Goal: Feedback & Contribution: Submit feedback/report problem

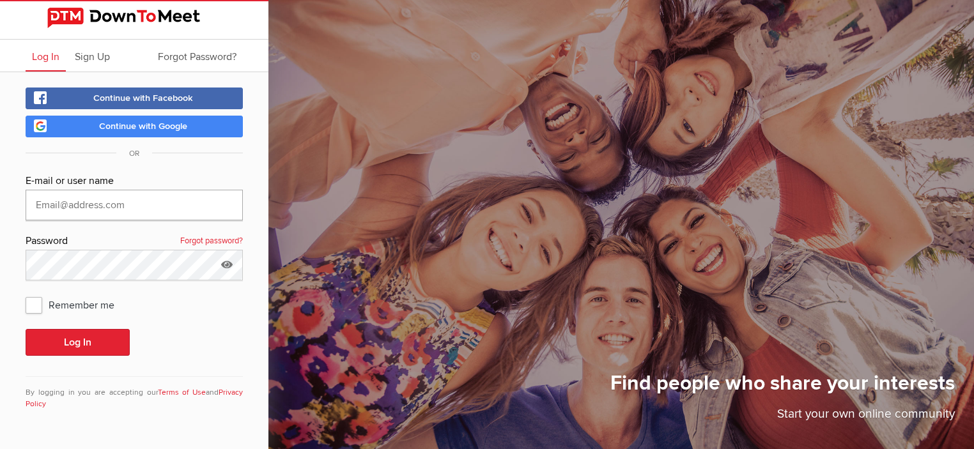
click at [63, 198] on input "text" at bounding box center [134, 205] width 217 height 31
type input "nirabf@aol.com"
click at [72, 340] on button "Log In" at bounding box center [78, 342] width 104 height 27
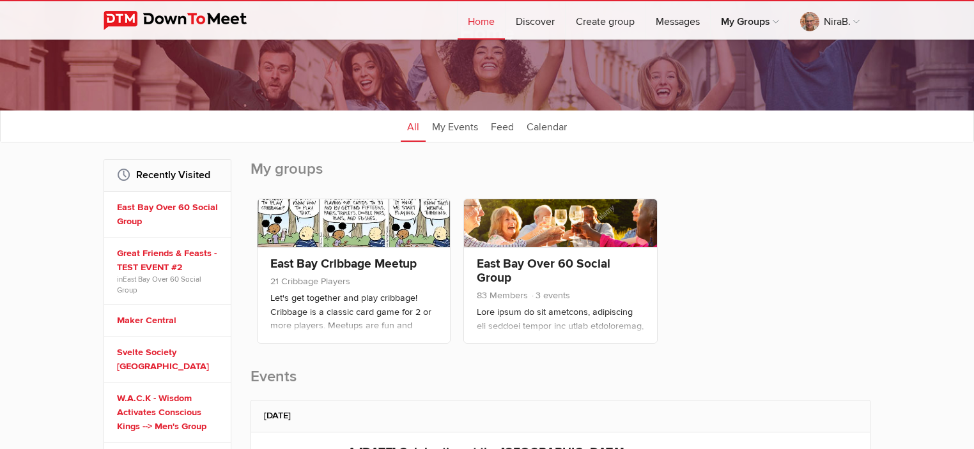
scroll to position [91, 0]
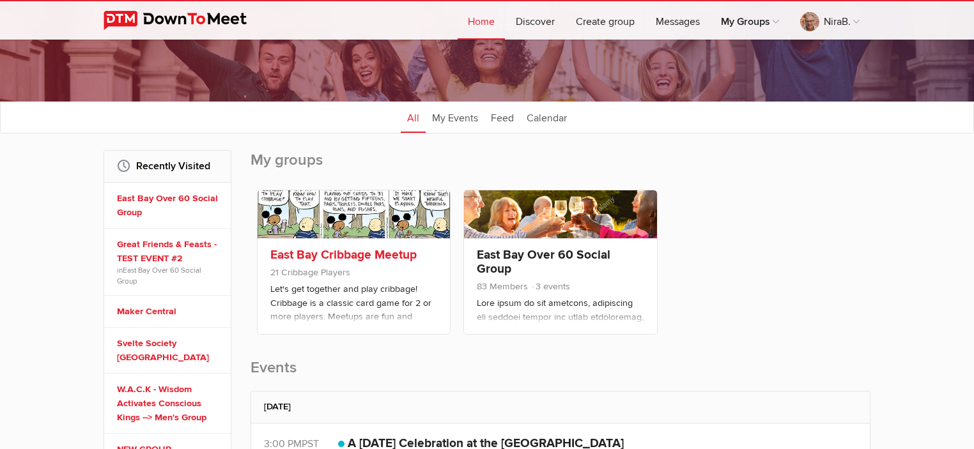
click at [339, 252] on link "East Bay Cribbage Meetup" at bounding box center [343, 254] width 146 height 15
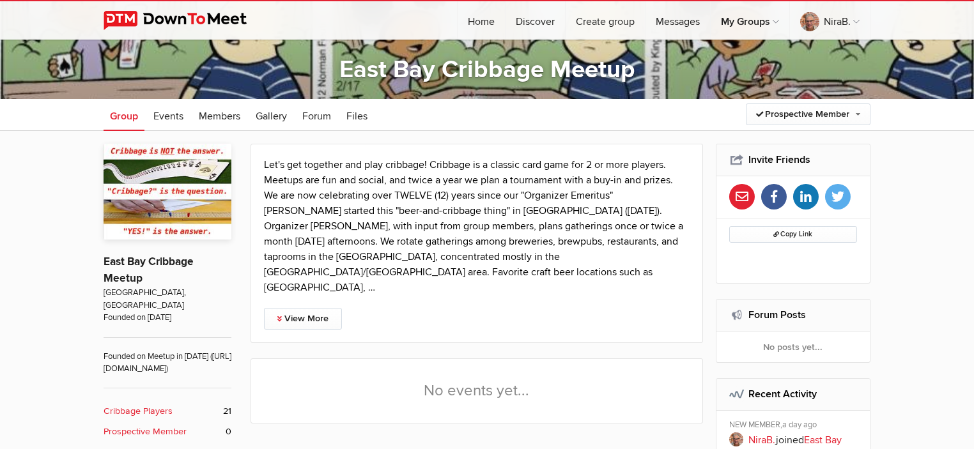
scroll to position [238, 0]
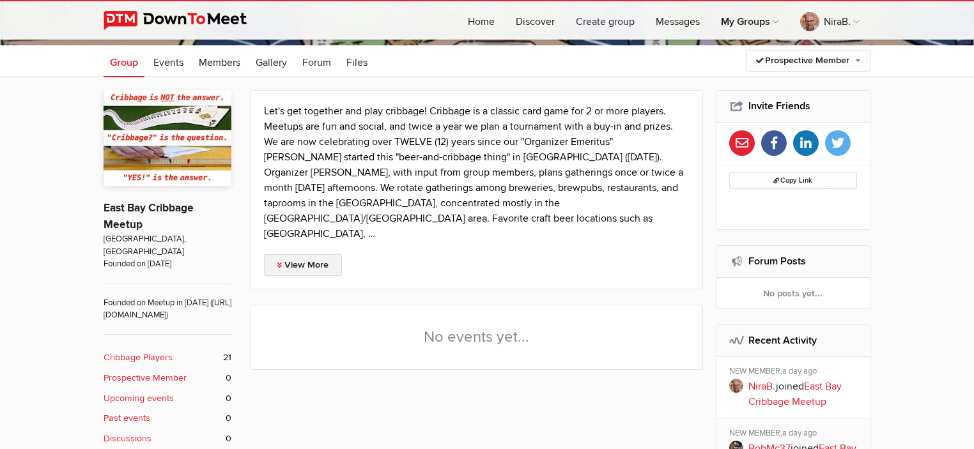
click at [318, 254] on link "View More" at bounding box center [303, 265] width 78 height 22
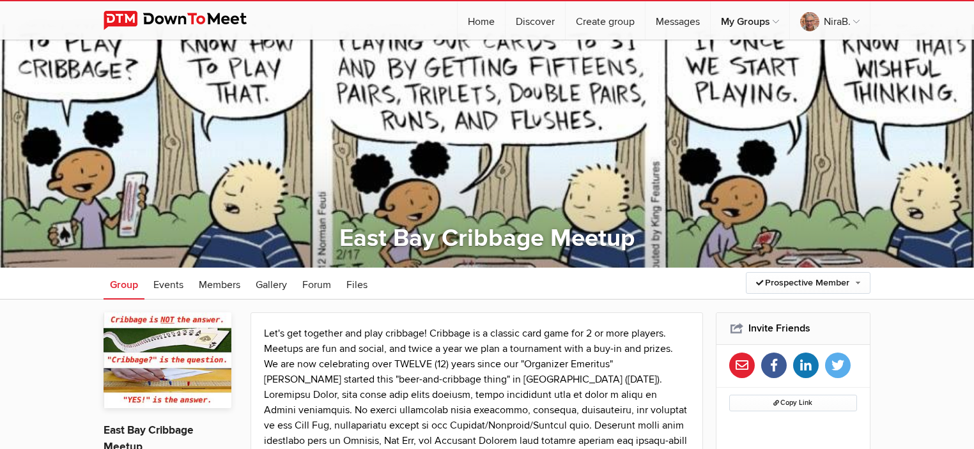
scroll to position [0, 0]
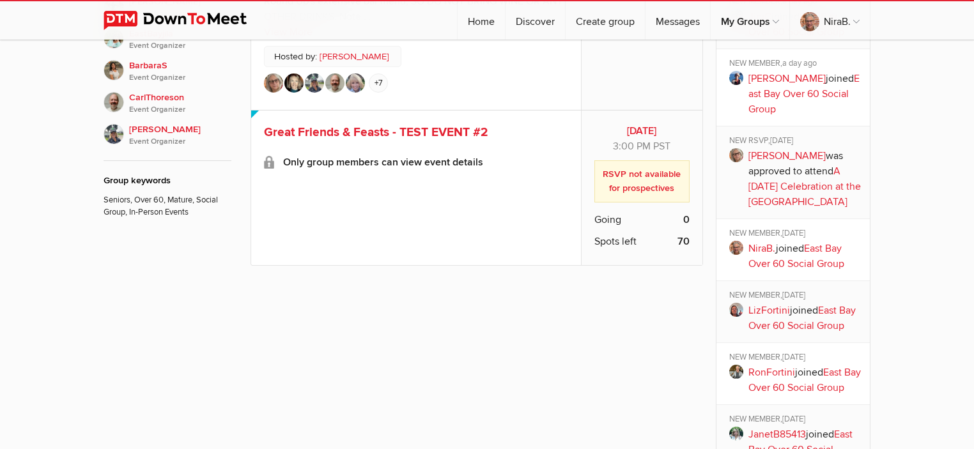
scroll to position [849, 0]
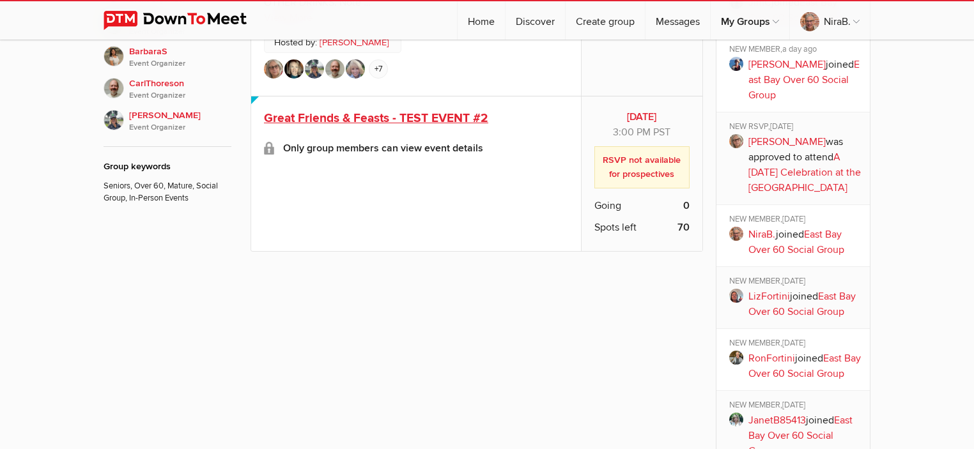
click at [335, 111] on span "Great Friends & Feasts - TEST EVENT #2" at bounding box center [376, 118] width 224 height 15
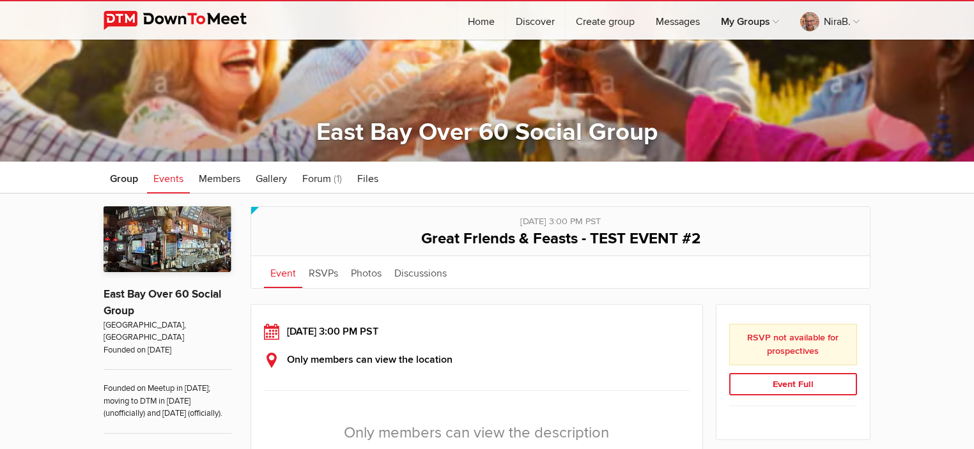
scroll to position [118, 0]
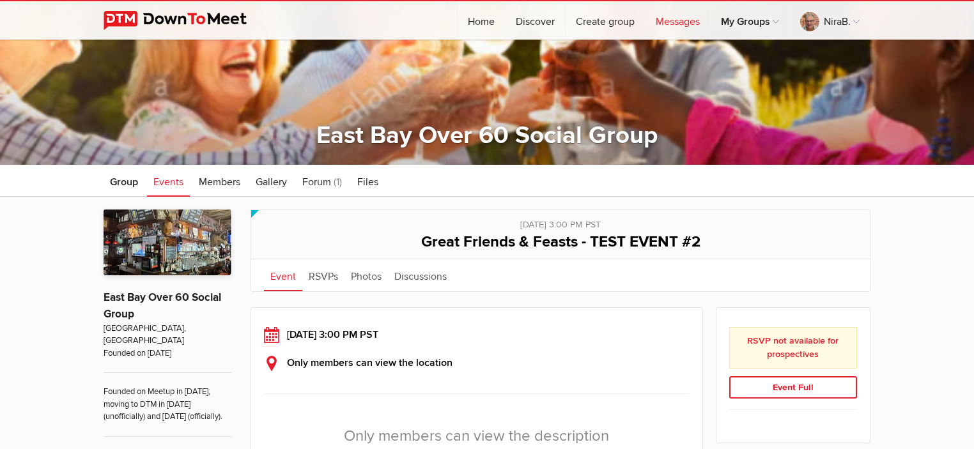
click at [672, 23] on link "Messages" at bounding box center [677, 20] width 65 height 38
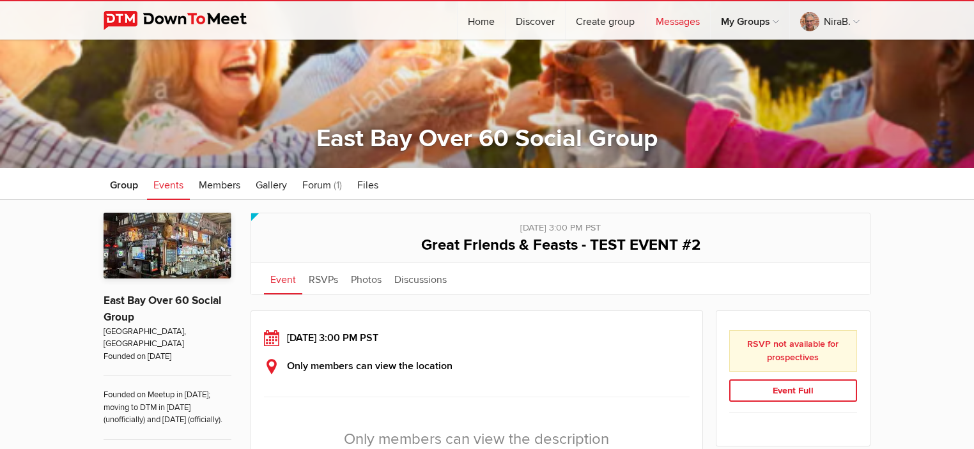
click at [672, 20] on link "Messages" at bounding box center [677, 20] width 65 height 38
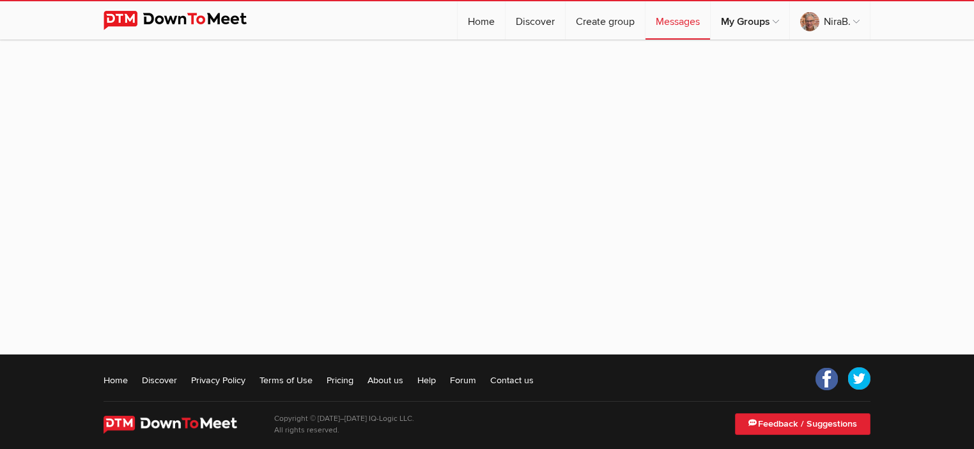
scroll to position [128, 0]
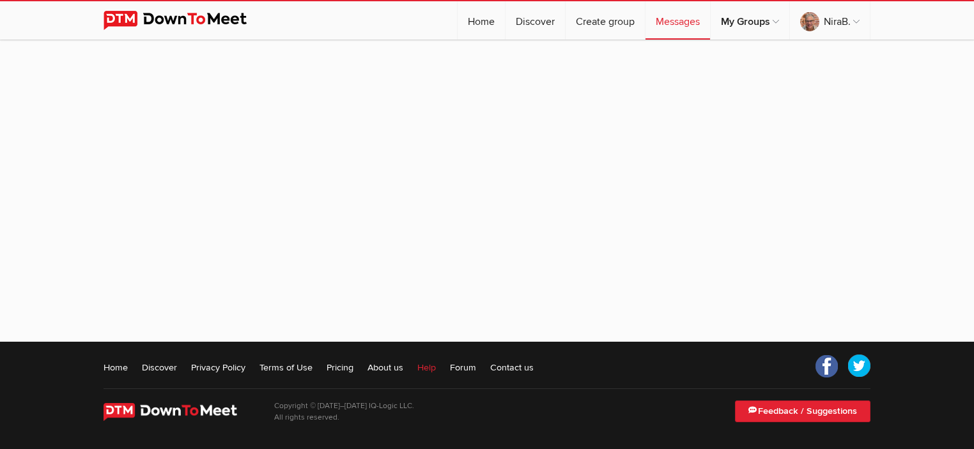
click at [432, 365] on link "Help" at bounding box center [426, 367] width 19 height 13
click at [475, 25] on link "Home" at bounding box center [480, 20] width 47 height 38
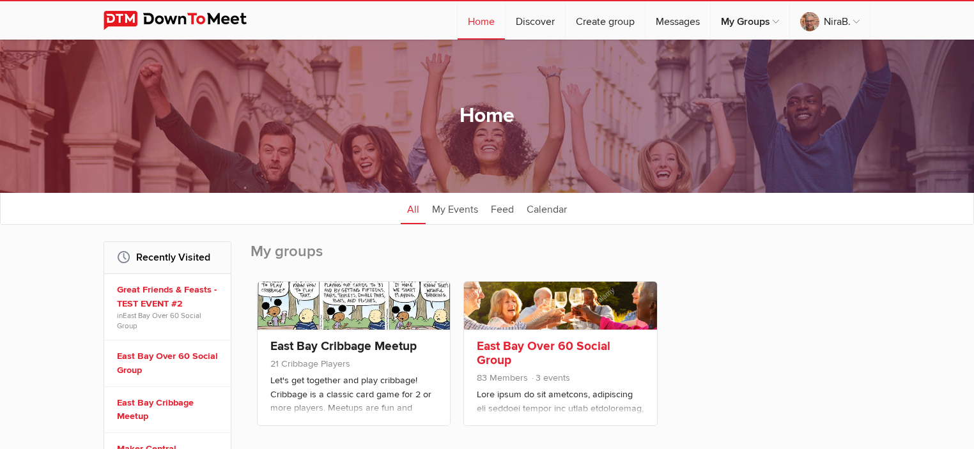
click at [516, 349] on link "East Bay Over 60 Social Group" at bounding box center [544, 353] width 134 height 29
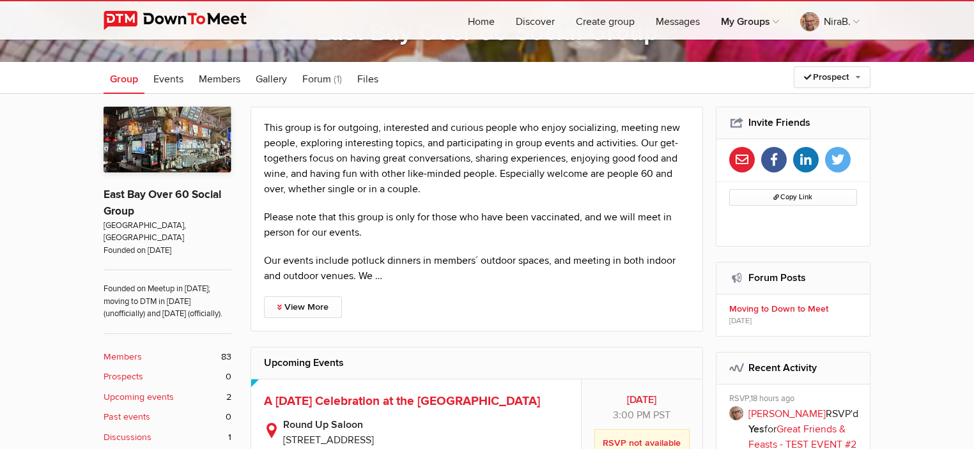
scroll to position [396, 0]
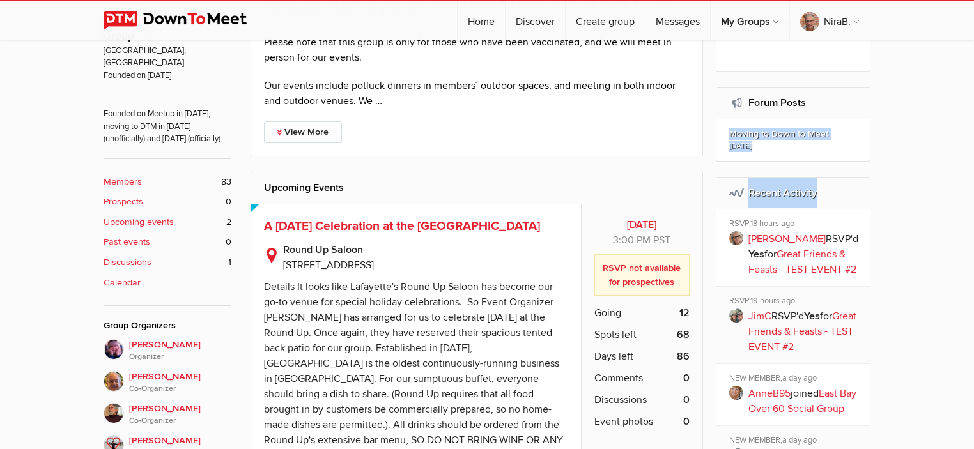
drag, startPoint x: 973, startPoint y: 103, endPoint x: 958, endPoint y: 190, distance: 88.2
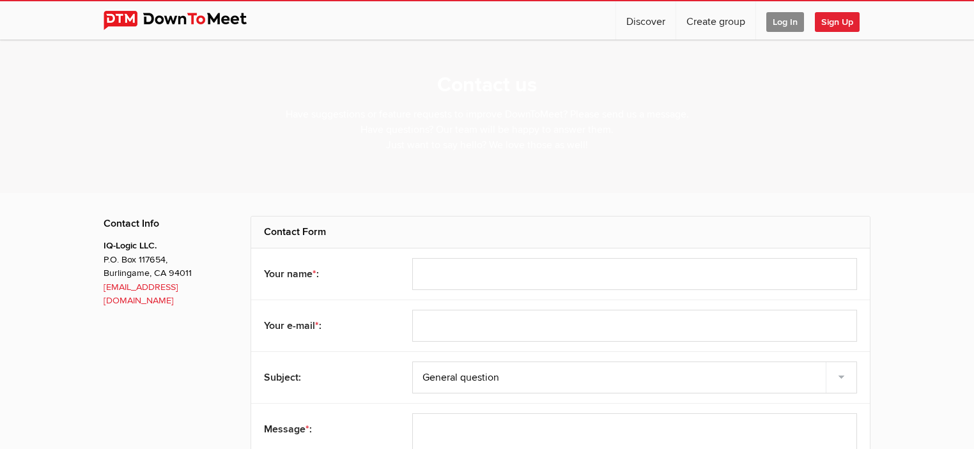
select select "general"
click at [539, 276] on input "text" at bounding box center [634, 274] width 445 height 32
type input "NiraB."
type input "[EMAIL_ADDRESS][DOMAIN_NAME]"
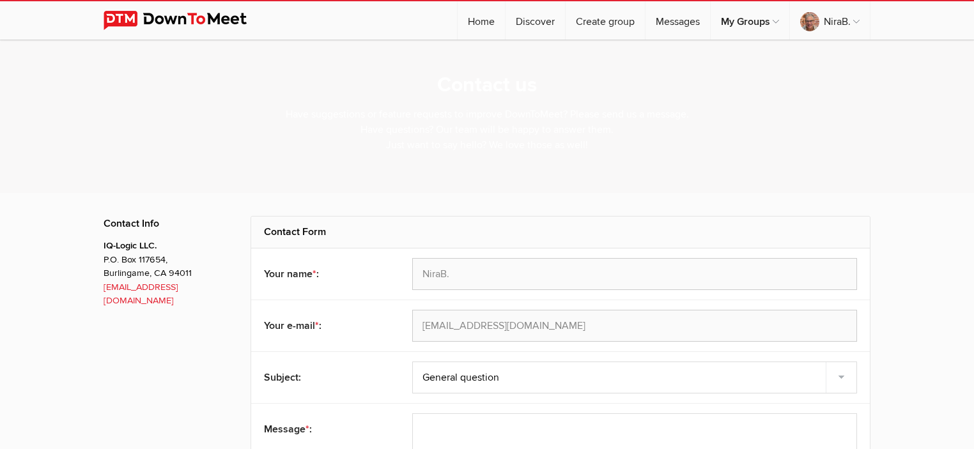
click at [539, 276] on div "NiraB." at bounding box center [634, 274] width 445 height 32
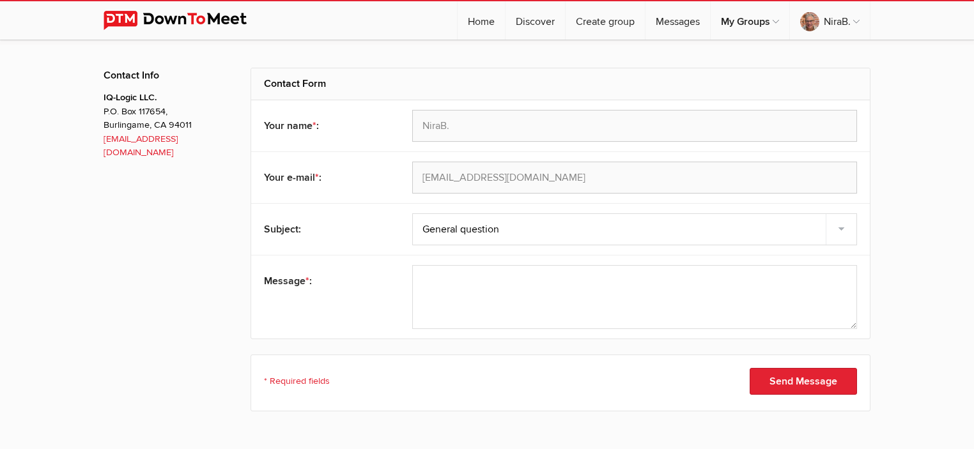
scroll to position [192, 0]
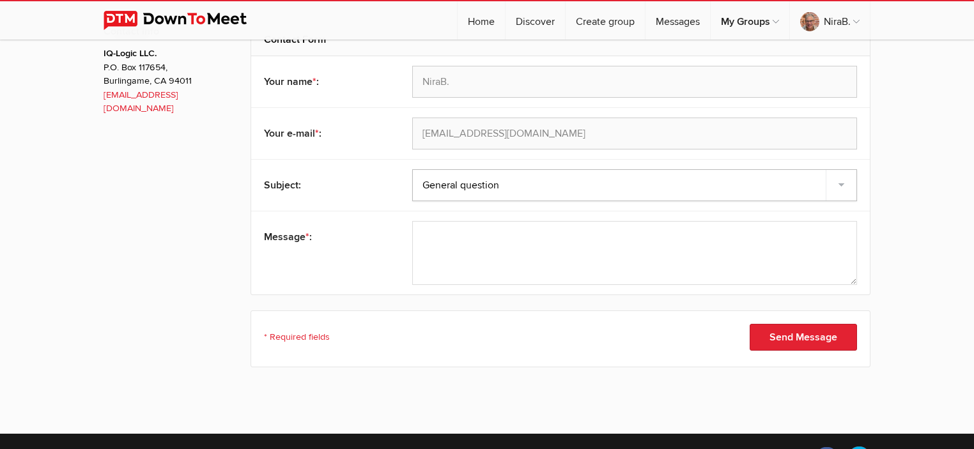
click at [846, 184] on select "Feedback Suggestion Report a problem General question" at bounding box center [634, 185] width 445 height 32
click at [412, 169] on select "Feedback Suggestion Report a problem General question" at bounding box center [634, 185] width 445 height 32
click at [484, 238] on textarea at bounding box center [634, 253] width 445 height 64
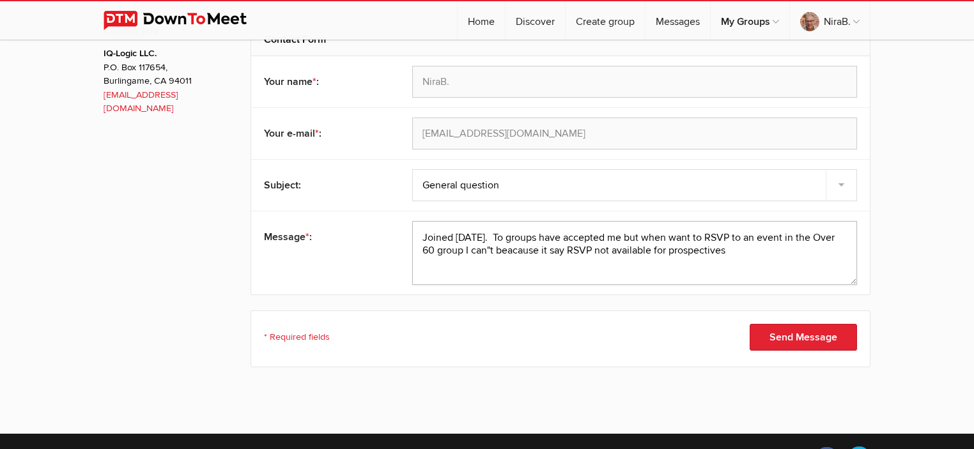
click at [537, 250] on textarea at bounding box center [634, 253] width 445 height 64
click at [515, 245] on textarea at bounding box center [634, 253] width 445 height 64
click at [586, 247] on textarea at bounding box center [634, 253] width 445 height 64
click at [798, 249] on textarea at bounding box center [634, 253] width 445 height 64
click at [506, 262] on textarea at bounding box center [634, 253] width 445 height 64
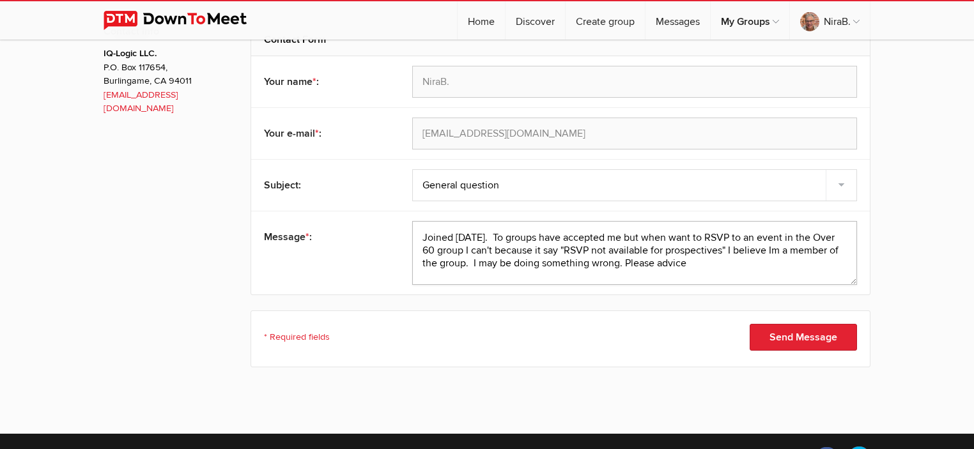
click at [453, 236] on textarea at bounding box center [634, 253] width 445 height 64
click at [562, 234] on textarea at bounding box center [634, 253] width 445 height 64
click at [757, 236] on textarea at bounding box center [634, 253] width 445 height 64
click at [516, 247] on textarea at bounding box center [634, 253] width 445 height 64
click at [749, 250] on textarea at bounding box center [634, 253] width 445 height 64
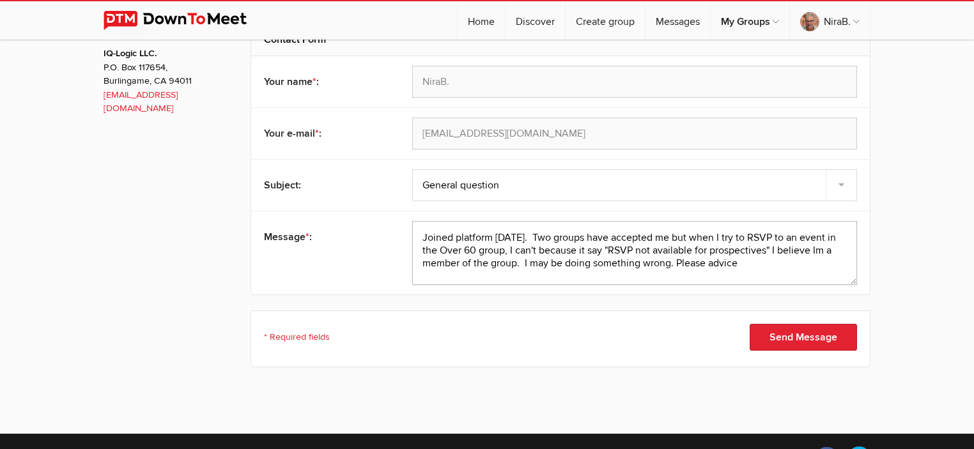
scroll to position [193, 0]
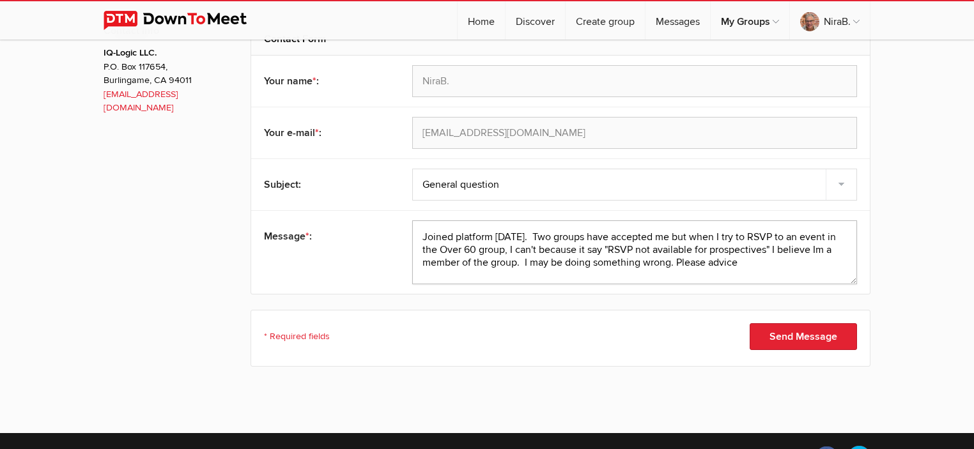
click at [827, 244] on textarea at bounding box center [634, 252] width 445 height 64
type textarea "Joined platform [DATE]. Two groups have accepted me but when I try to RSVP to a…"
click at [830, 337] on button "Send Message" at bounding box center [802, 336] width 107 height 27
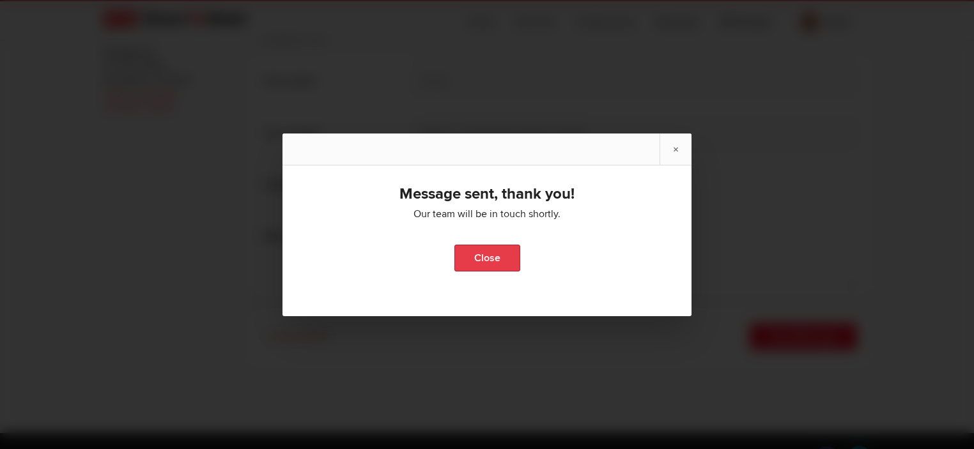
click at [496, 255] on link "Close" at bounding box center [487, 258] width 66 height 27
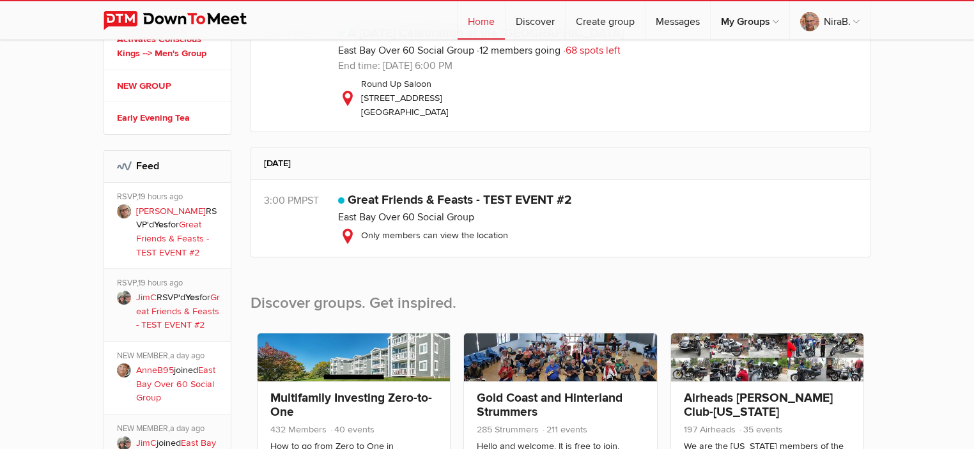
scroll to position [509, 0]
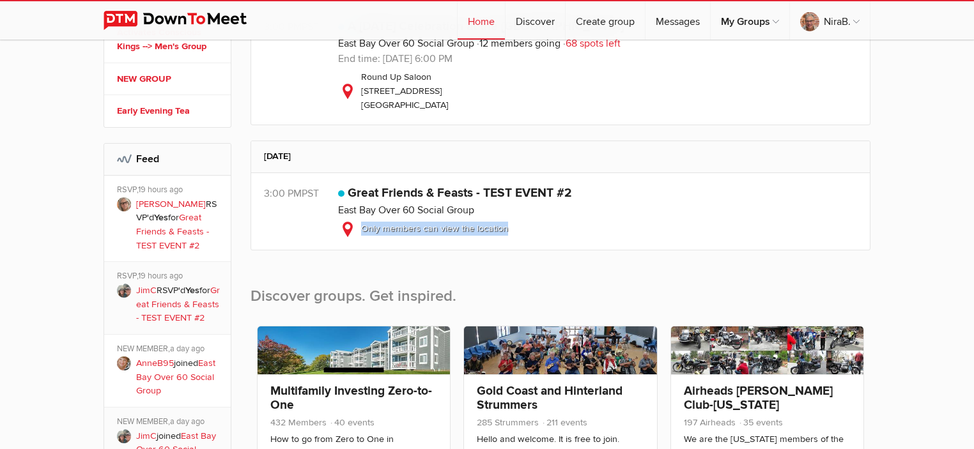
drag, startPoint x: 958, startPoint y: 248, endPoint x: 959, endPoint y: 203, distance: 44.7
click at [959, 203] on sp-group-dashboard "Home All categories Within 10 miles Within 25 miles Within 50 miles Within 100 …" at bounding box center [487, 196] width 974 height 1330
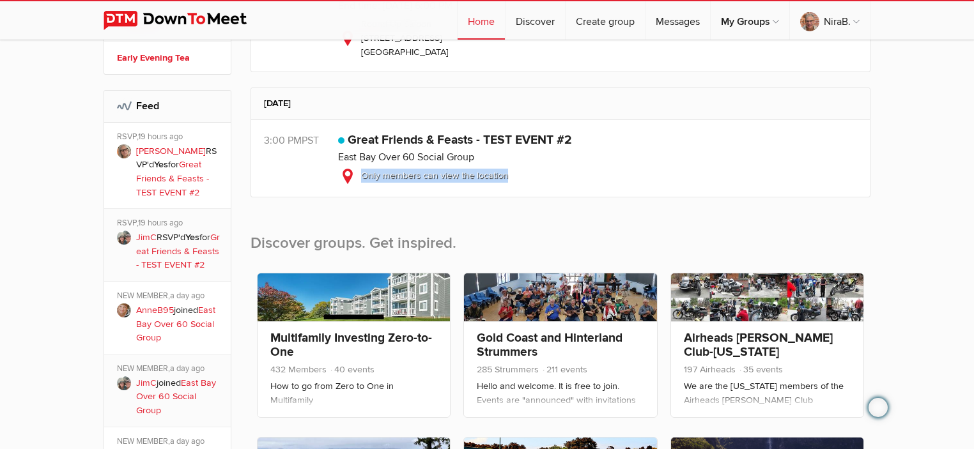
scroll to position [563, 0]
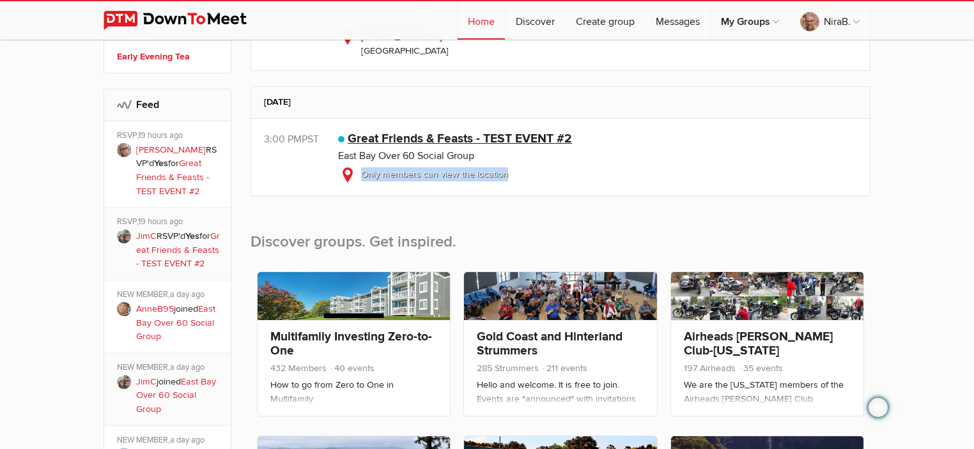
click at [399, 137] on link "Great Friends & Feasts - TEST EVENT #2" at bounding box center [460, 138] width 224 height 15
